Goal: Task Accomplishment & Management: Manage account settings

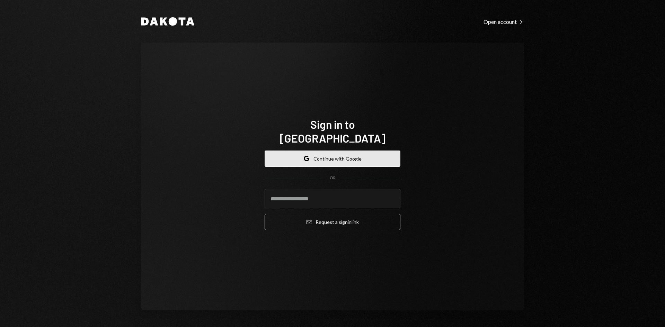
click at [362, 151] on button "Google Continue with Google" at bounding box center [332, 159] width 136 height 16
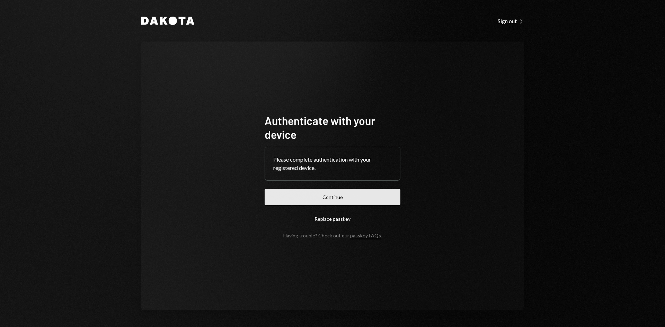
click at [347, 198] on button "Continue" at bounding box center [332, 197] width 136 height 16
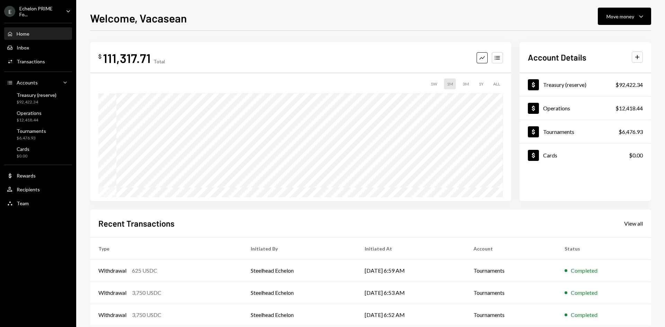
click at [58, 12] on div "Echelon PRIME Fo..." at bounding box center [39, 12] width 41 height 12
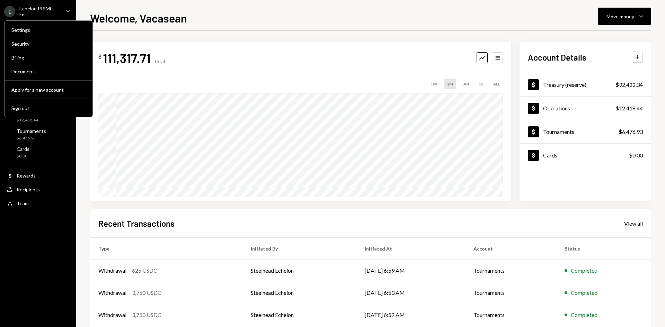
click at [45, 239] on div "E Echelon PRIME Fo... Caret Down Home Home Inbox Inbox Activities Transactions …" at bounding box center [38, 163] width 76 height 327
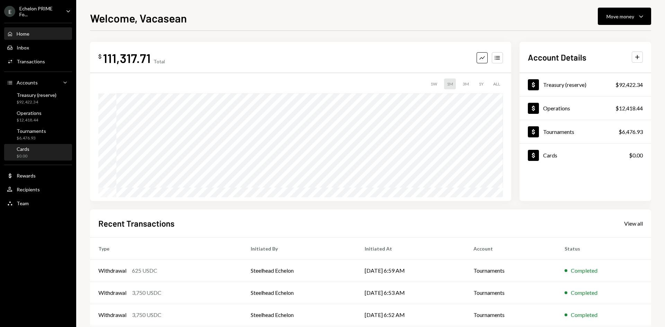
click at [37, 151] on div "Cards $0.00" at bounding box center [38, 152] width 62 height 13
